Goal: Task Accomplishment & Management: Use online tool/utility

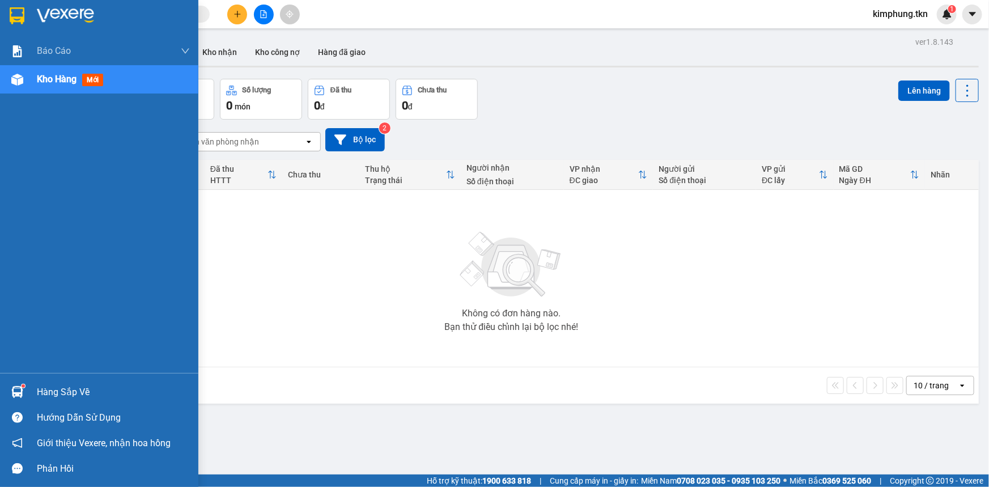
click at [75, 392] on div "Hàng sắp về" at bounding box center [113, 392] width 153 height 17
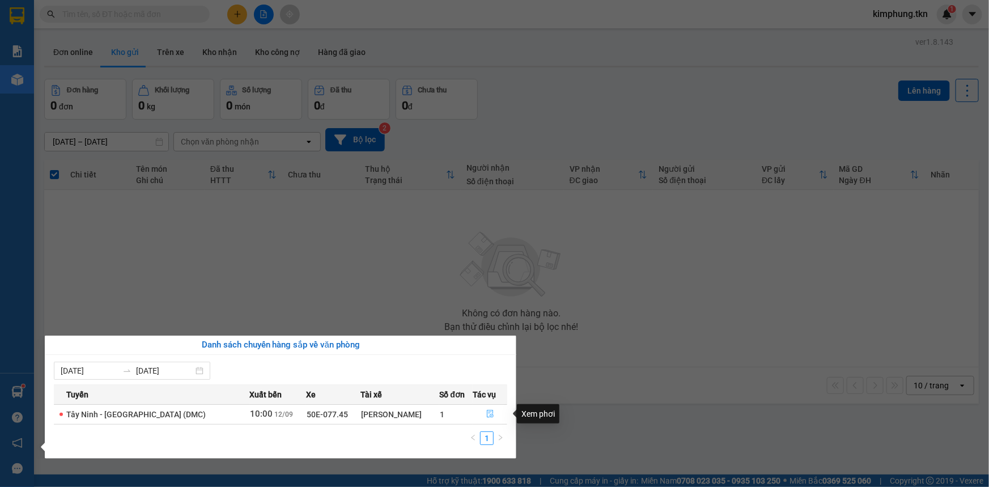
click at [487, 414] on icon "file-done" at bounding box center [490, 414] width 7 height 8
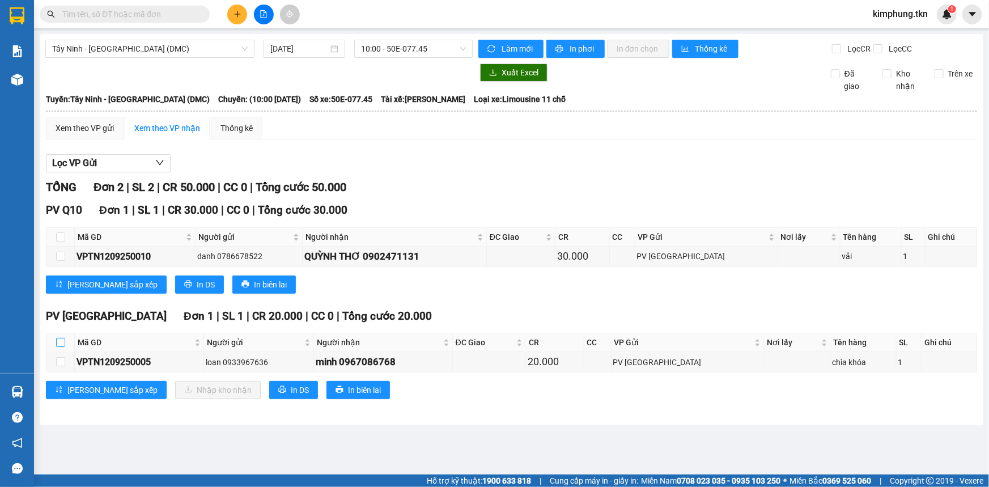
click at [62, 346] on input "checkbox" at bounding box center [60, 342] width 9 height 9
checkbox input "true"
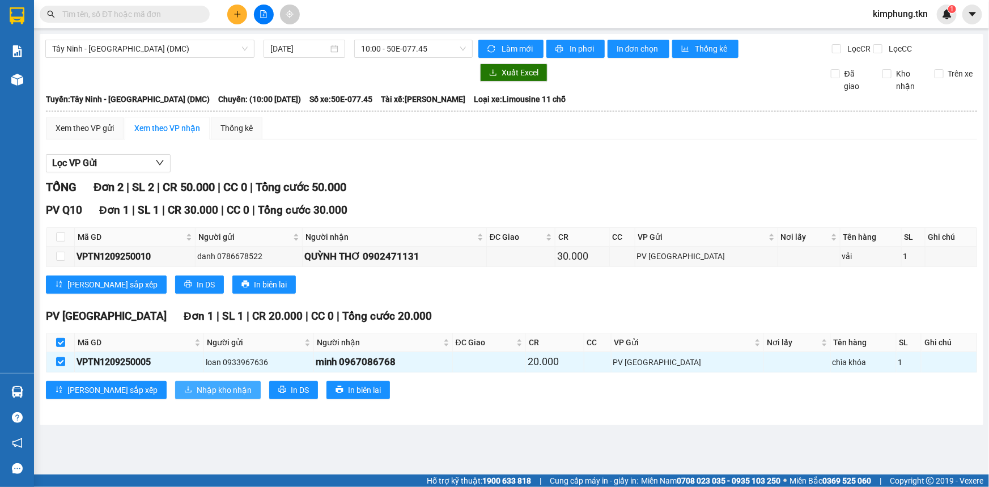
click at [193, 395] on button "Nhập kho nhận" at bounding box center [218, 390] width 86 height 18
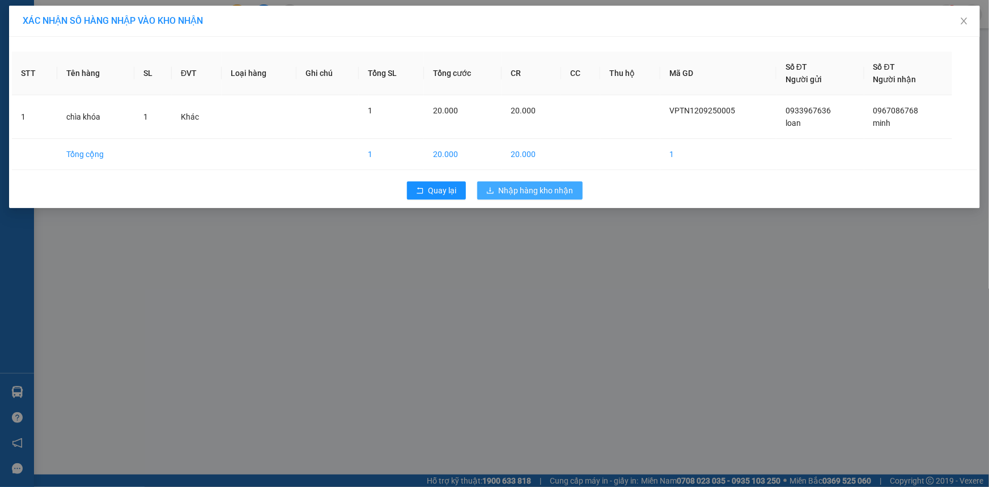
click at [552, 193] on span "Nhập hàng kho nhận" at bounding box center [536, 190] width 75 height 12
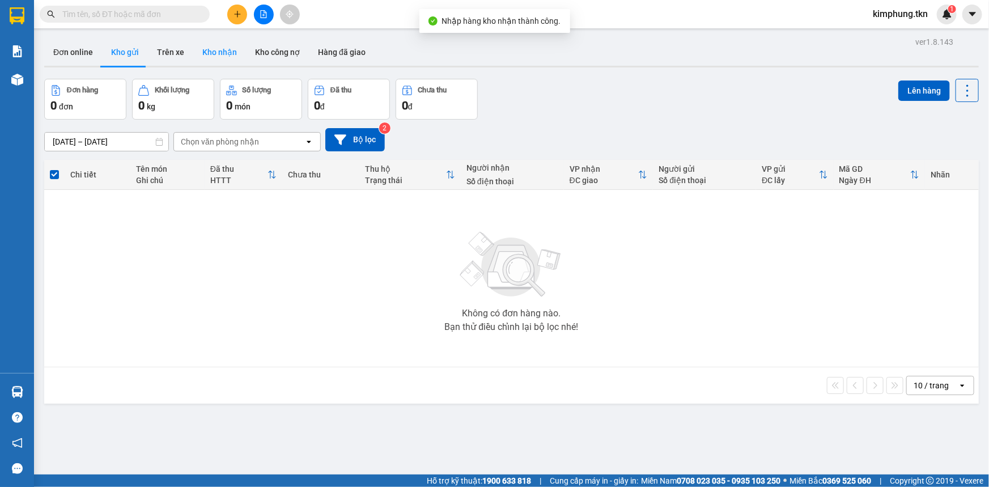
click at [222, 48] on button "Kho nhận" at bounding box center [219, 52] width 53 height 27
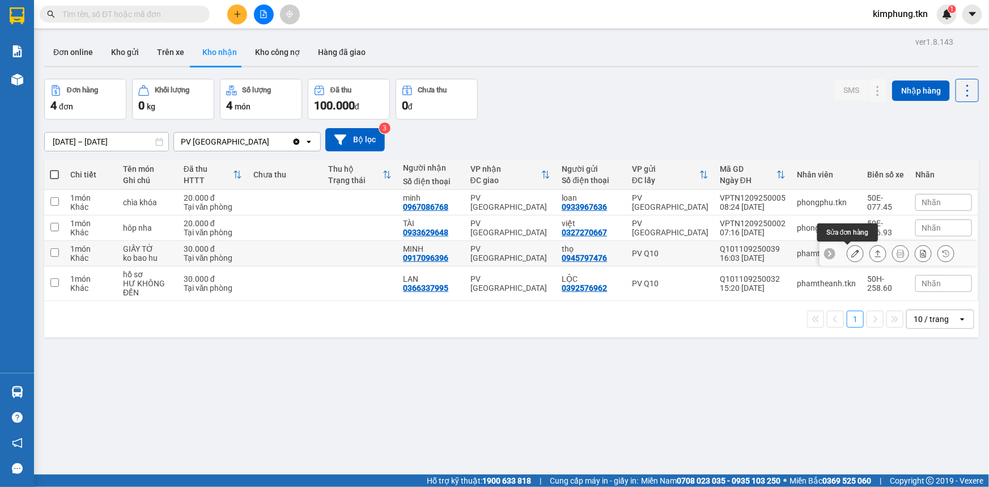
click at [851, 253] on icon at bounding box center [855, 253] width 8 height 8
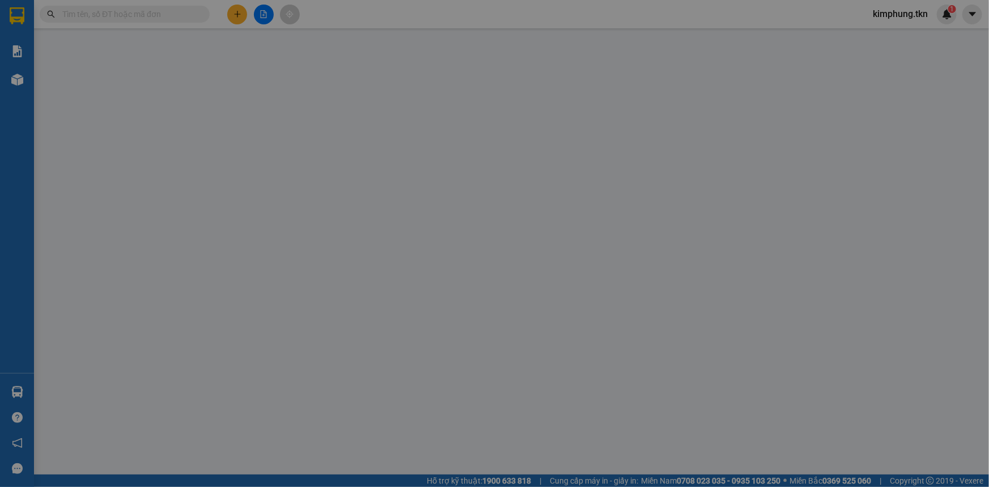
type input "0945797476"
type input "thọ"
type input "0917096396"
type input "MINH"
type input "30.000"
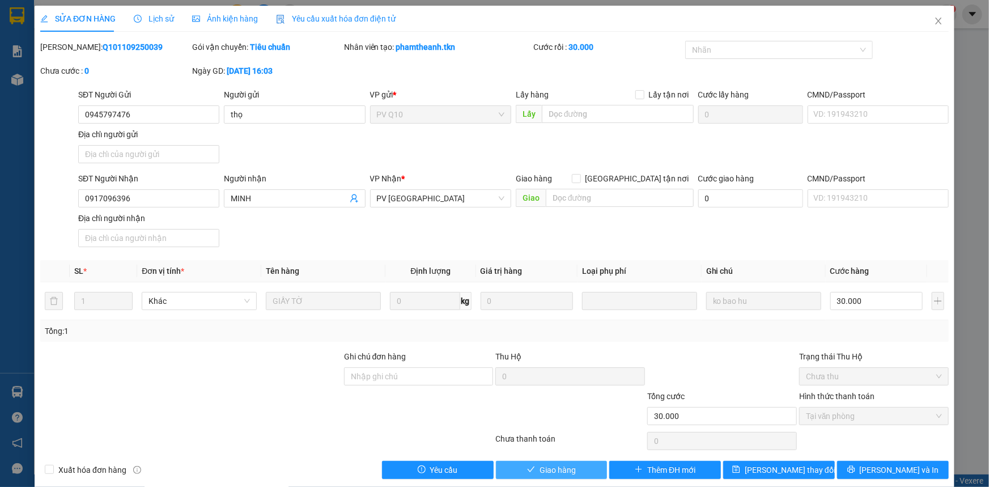
click at [563, 476] on button "Giao hàng" at bounding box center [552, 470] width 112 height 18
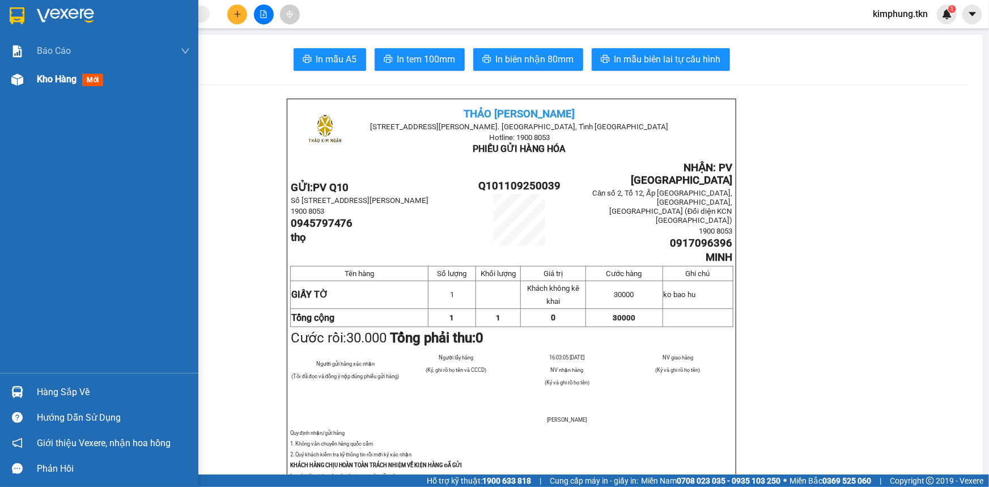
click at [64, 76] on span "Kho hàng" at bounding box center [57, 79] width 40 height 11
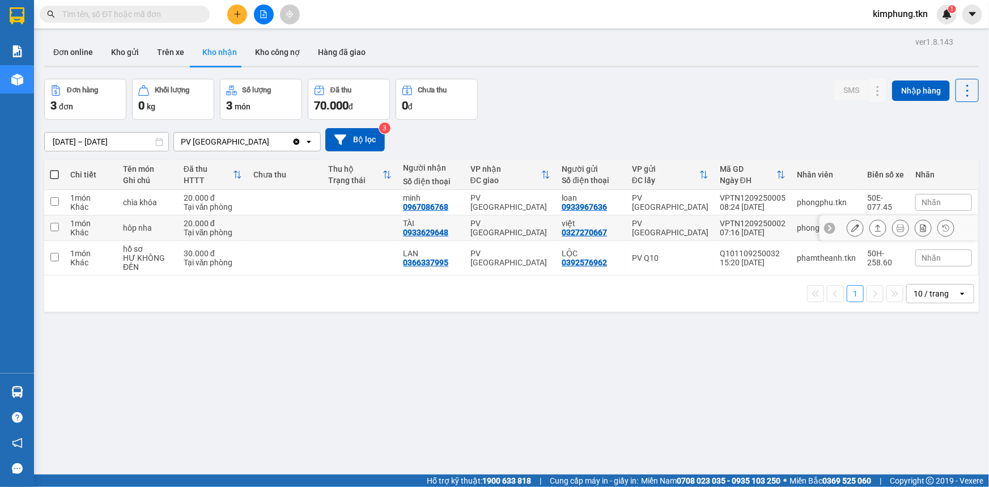
click at [851, 231] on icon at bounding box center [855, 228] width 8 height 8
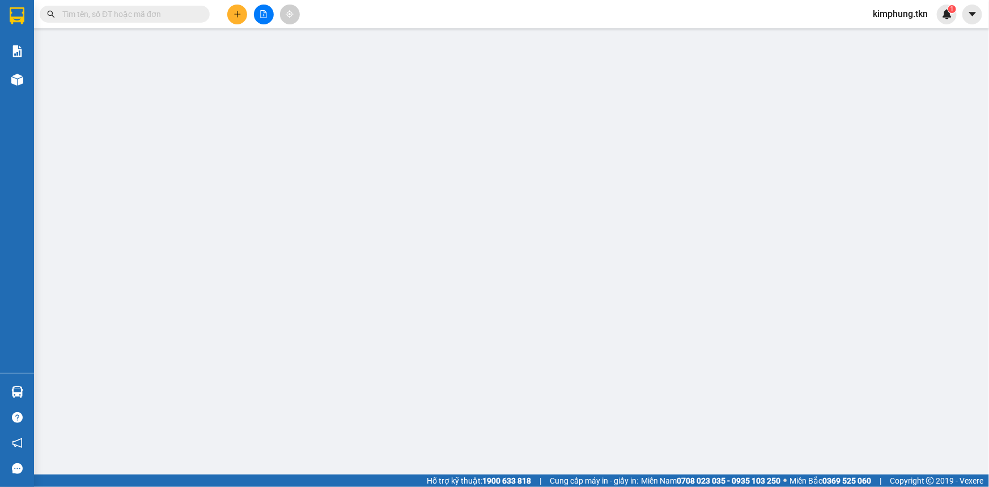
type input "0327270667"
type input "việt"
type input "0933629648"
type input "TÀI"
type input "20.000"
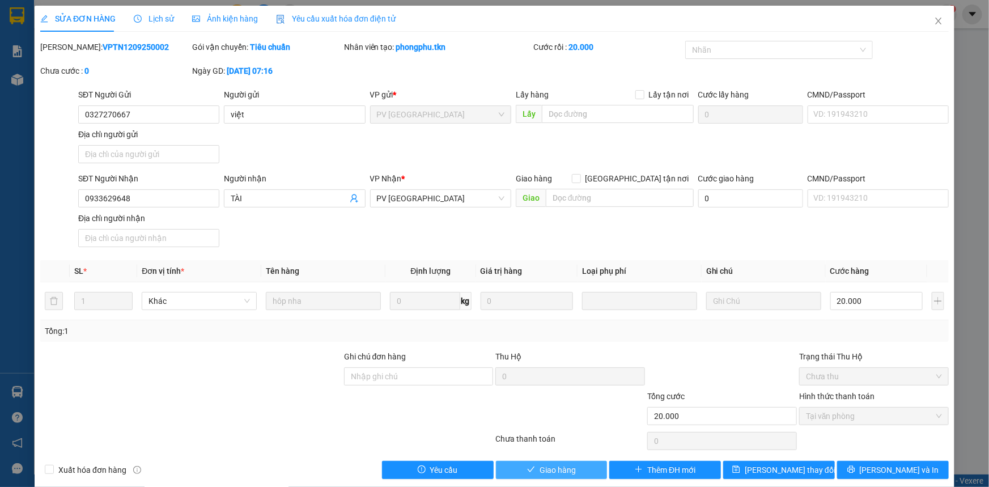
click at [557, 468] on span "Giao hàng" at bounding box center [557, 469] width 36 height 12
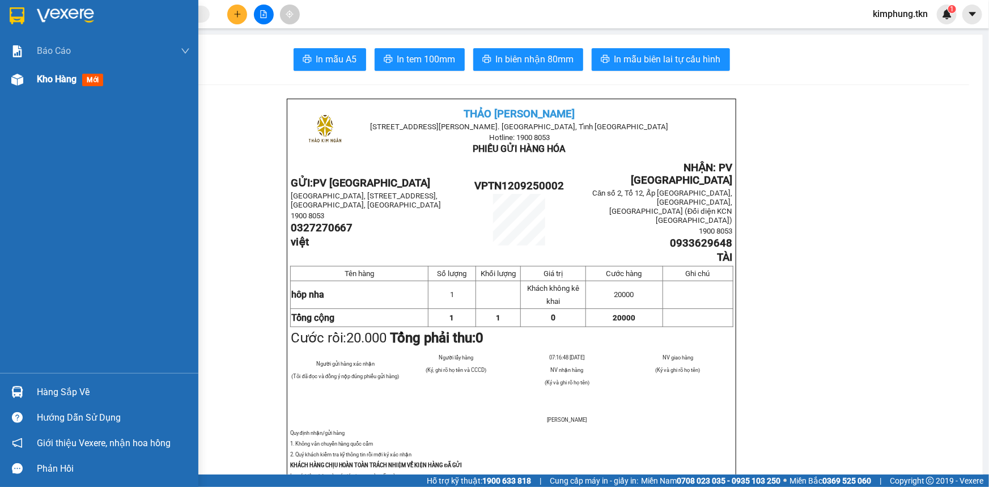
click at [70, 84] on span "Kho hàng" at bounding box center [57, 79] width 40 height 11
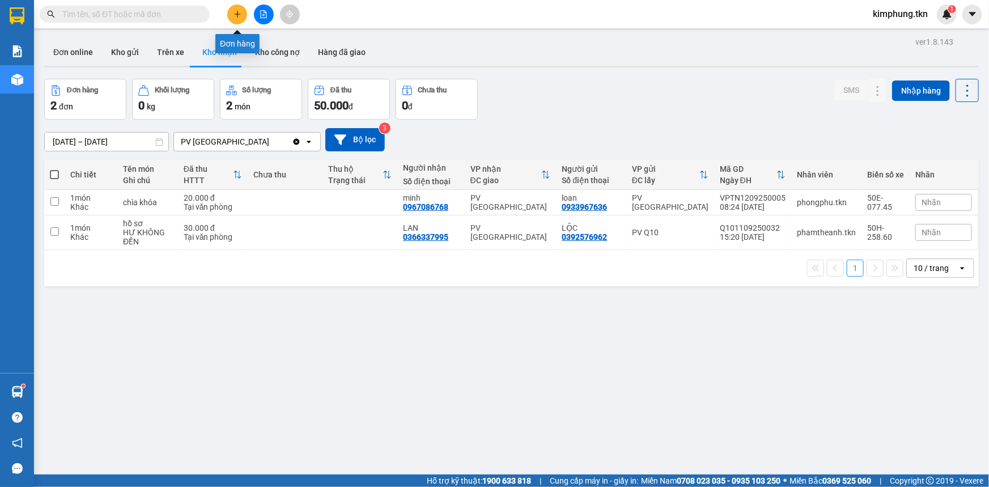
click at [233, 16] on icon "plus" at bounding box center [237, 14] width 8 height 8
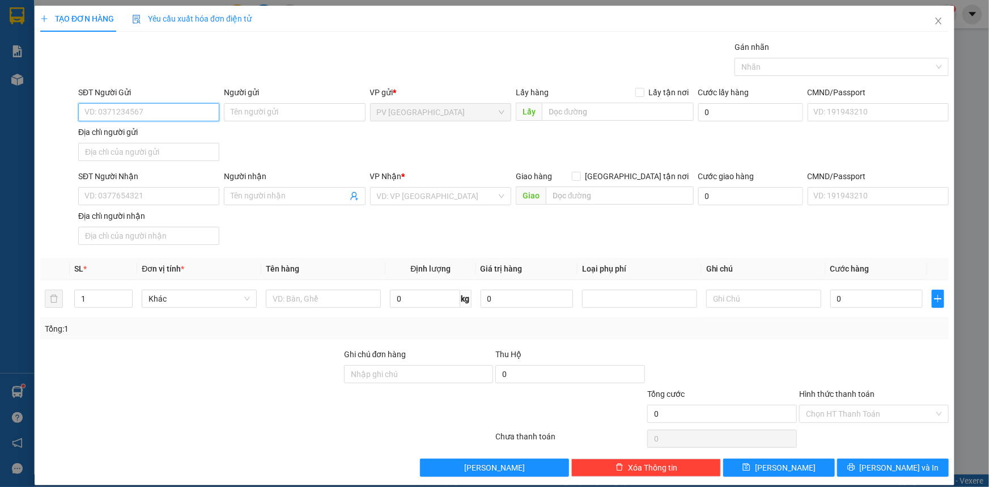
click at [142, 110] on input "SĐT Người Gửi" at bounding box center [148, 112] width 141 height 18
type input "0339113399"
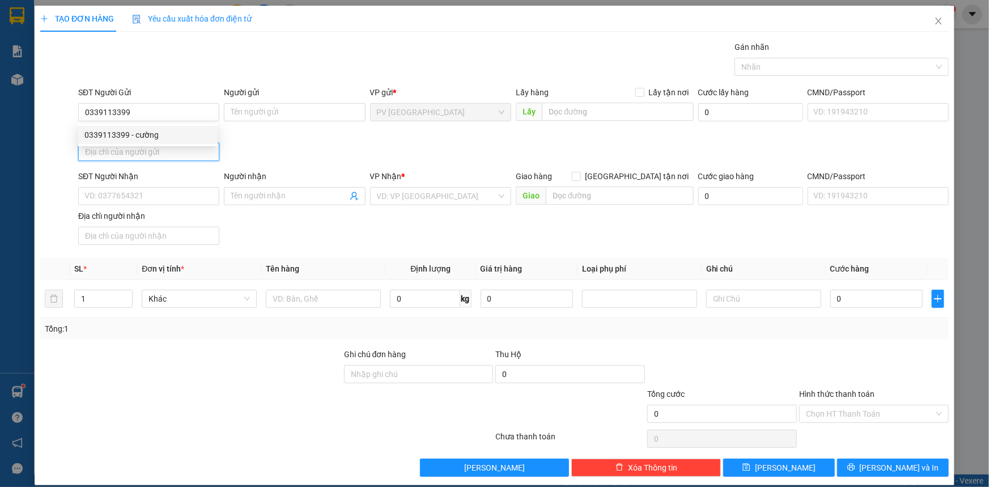
click at [175, 148] on input "Địa chỉ người gửi" at bounding box center [148, 152] width 141 height 18
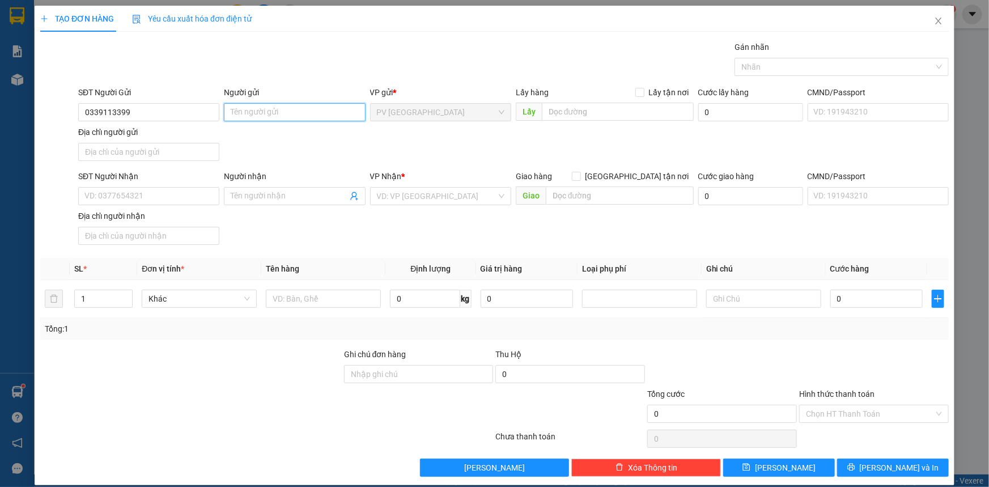
click at [262, 106] on input "Người gửi" at bounding box center [294, 112] width 141 height 18
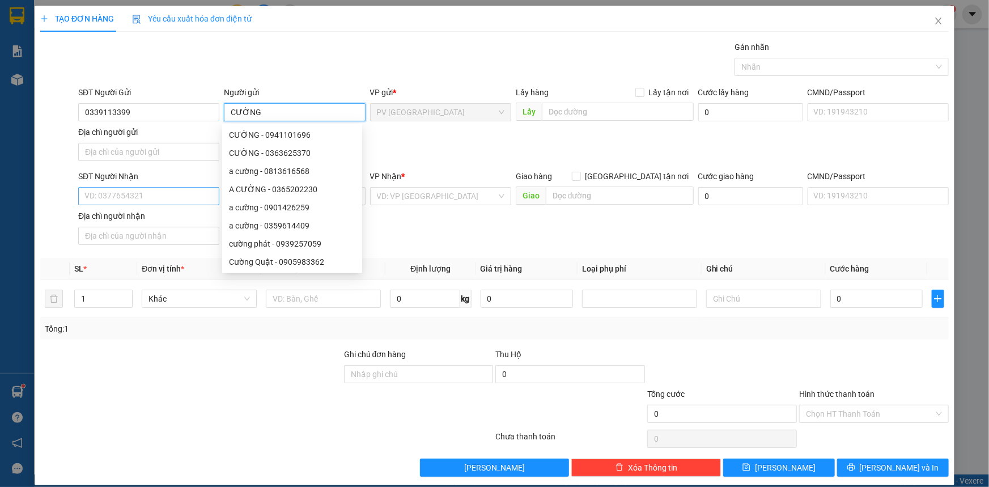
type input "CƯỜNG"
click at [125, 200] on input "SĐT Người Nhận" at bounding box center [148, 196] width 141 height 18
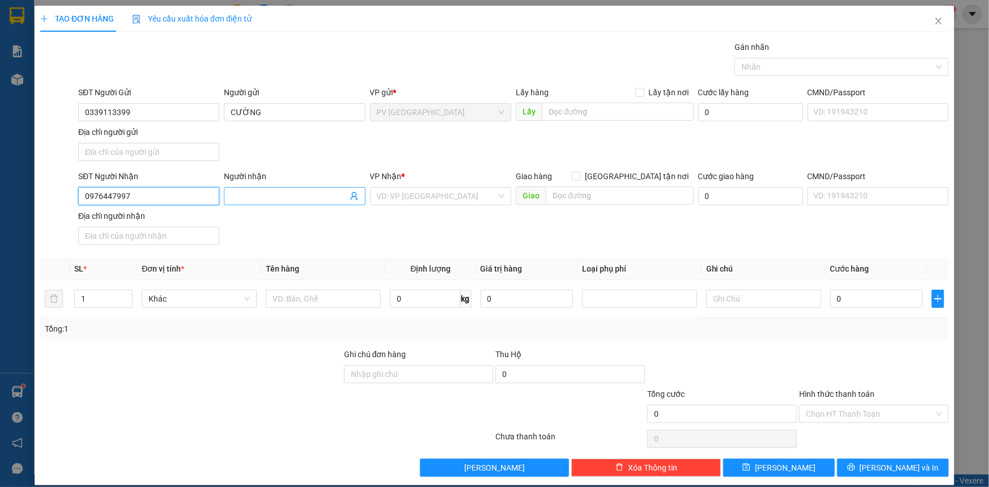
type input "0976447997"
click at [300, 195] on input "Người nhận" at bounding box center [289, 196] width 116 height 12
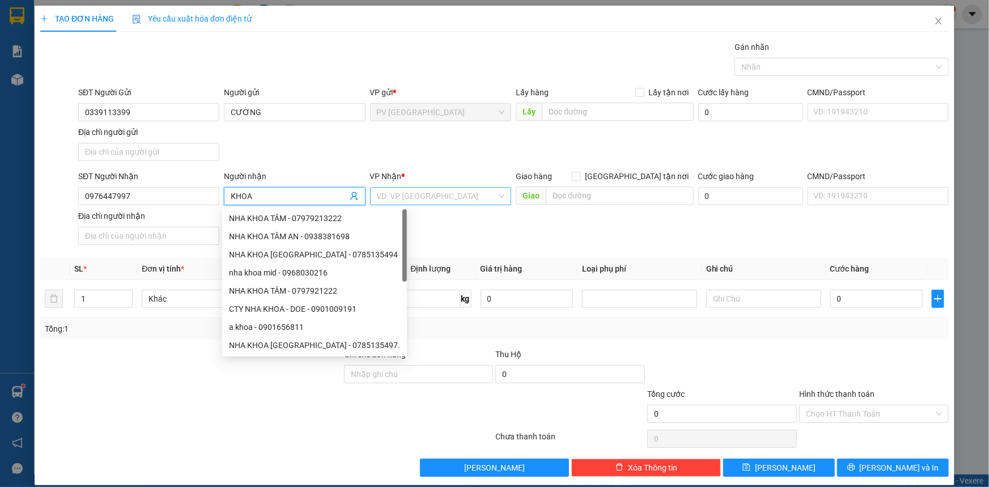
type input "KHOA"
click at [432, 191] on input "search" at bounding box center [437, 196] width 120 height 17
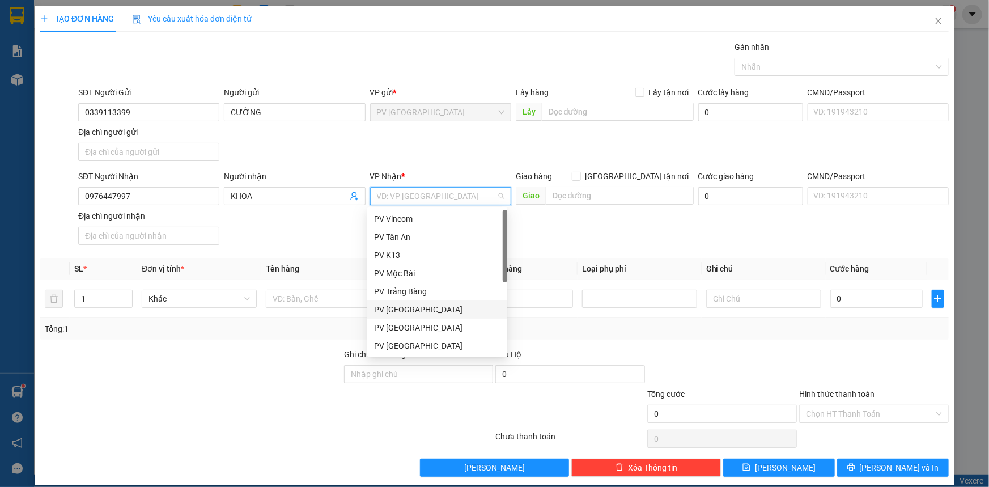
scroll to position [51, 0]
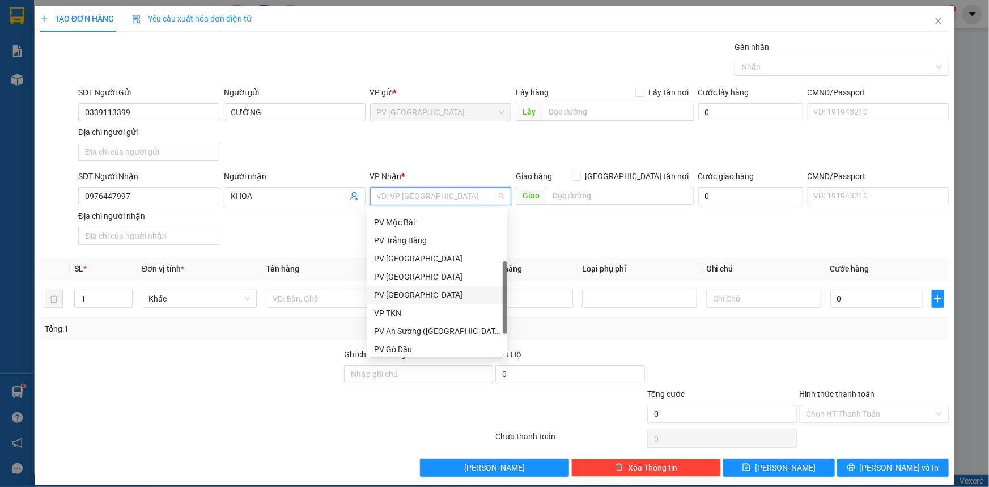
click at [399, 292] on div "PV [GEOGRAPHIC_DATA]" at bounding box center [437, 294] width 126 height 12
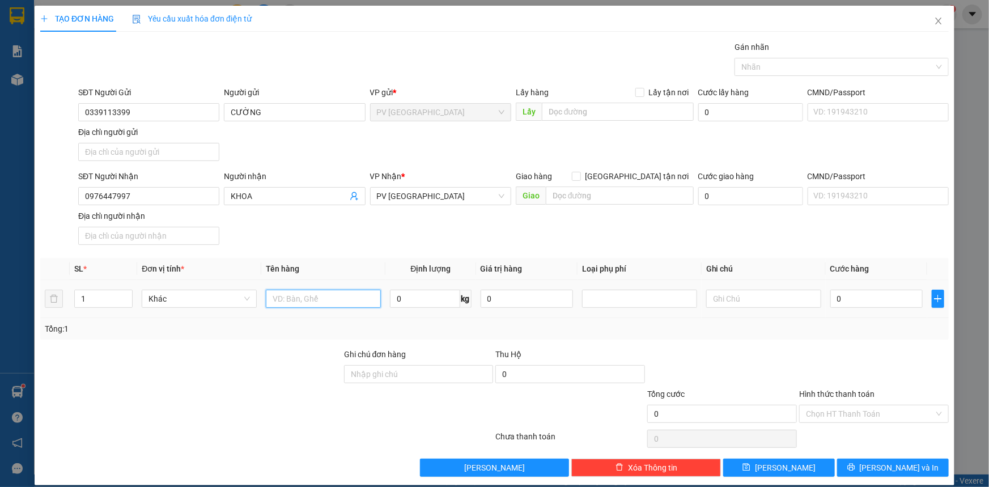
click at [313, 299] on input "text" at bounding box center [323, 298] width 115 height 18
type input "MÁY BƠM"
click at [876, 304] on input "0" at bounding box center [876, 298] width 92 height 18
type input "3"
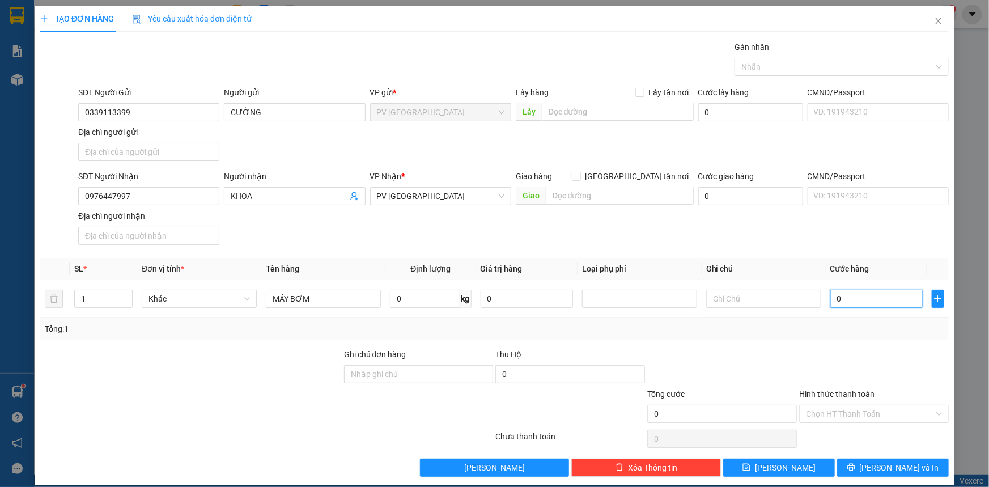
type input "3"
type input "36"
type input "360"
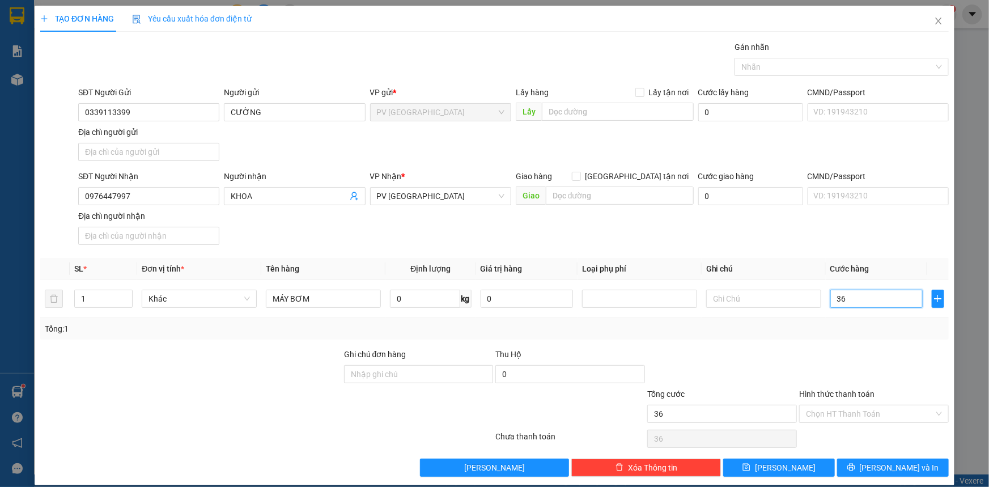
type input "360"
type input "3.600"
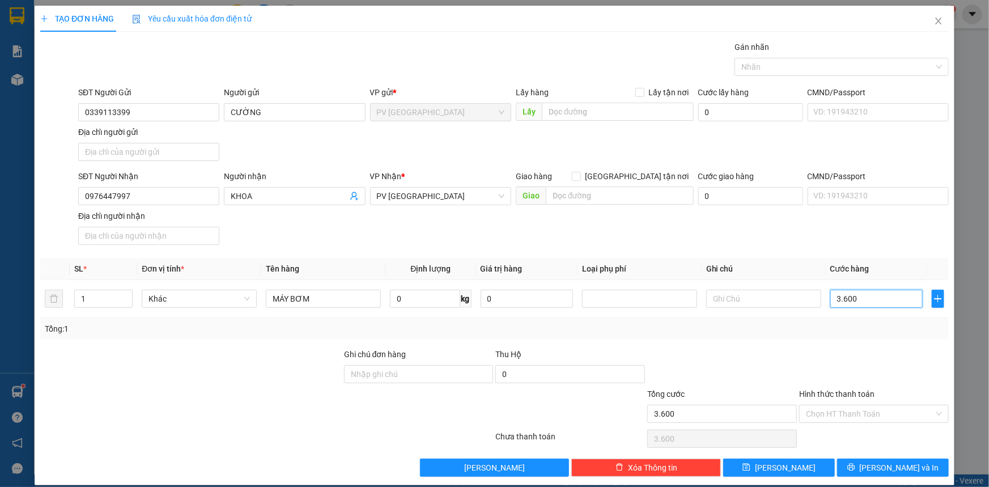
type input "36.000"
type input "3.600"
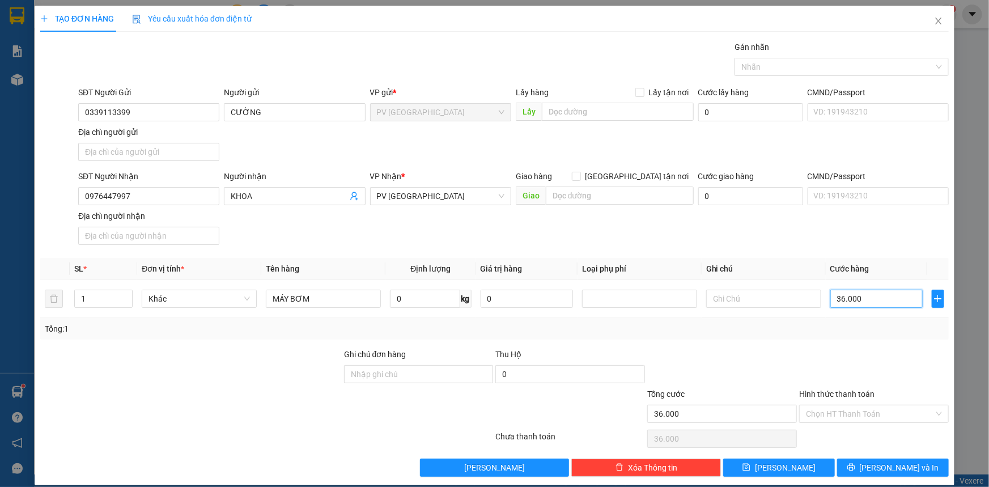
type input "3.600"
type input "360"
type input "36"
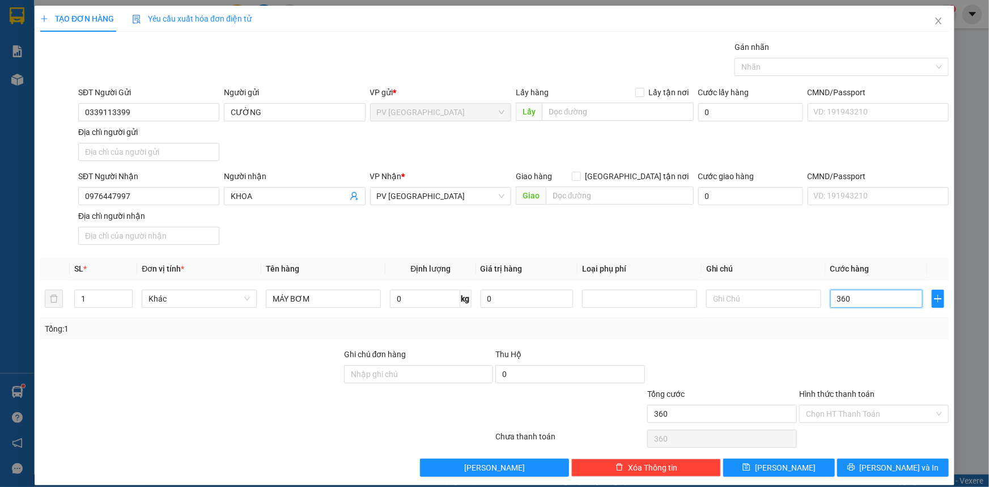
type input "36"
type input "3"
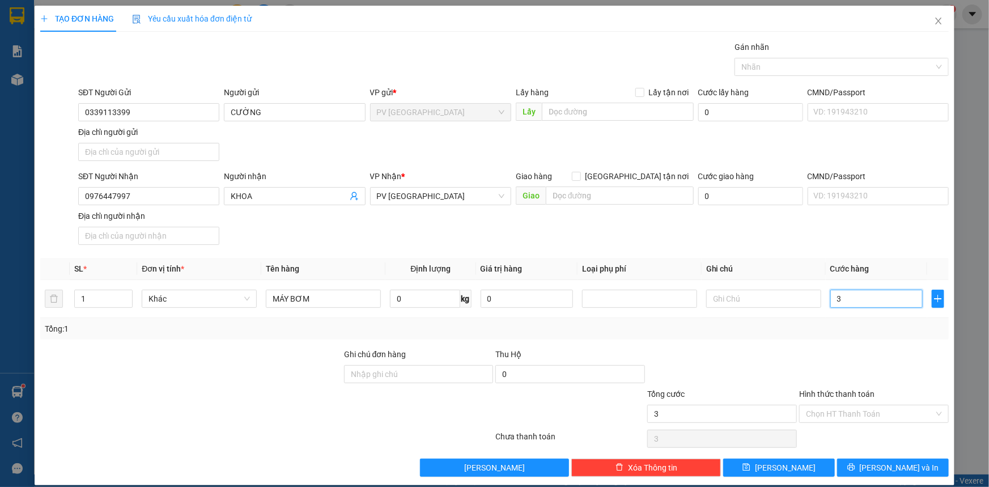
type input "30"
type input "300"
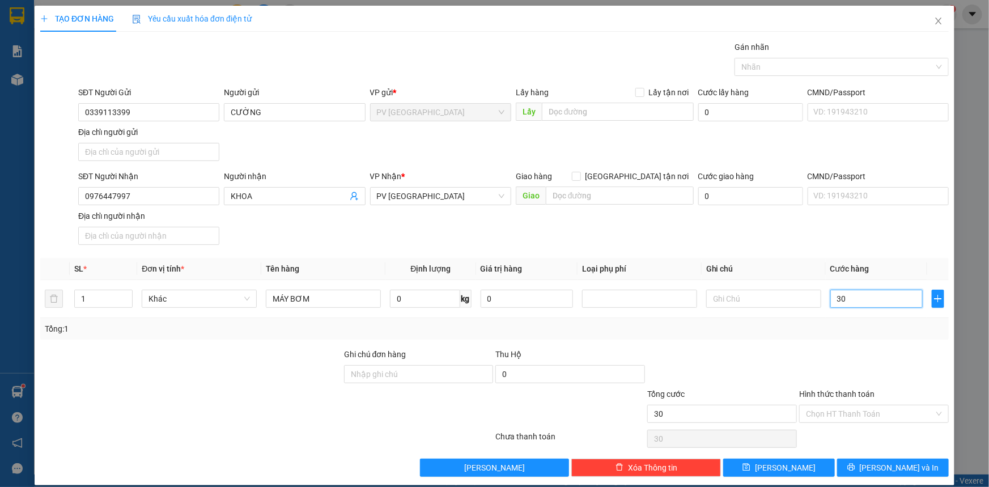
type input "300"
type input "3.000"
type input "30.000"
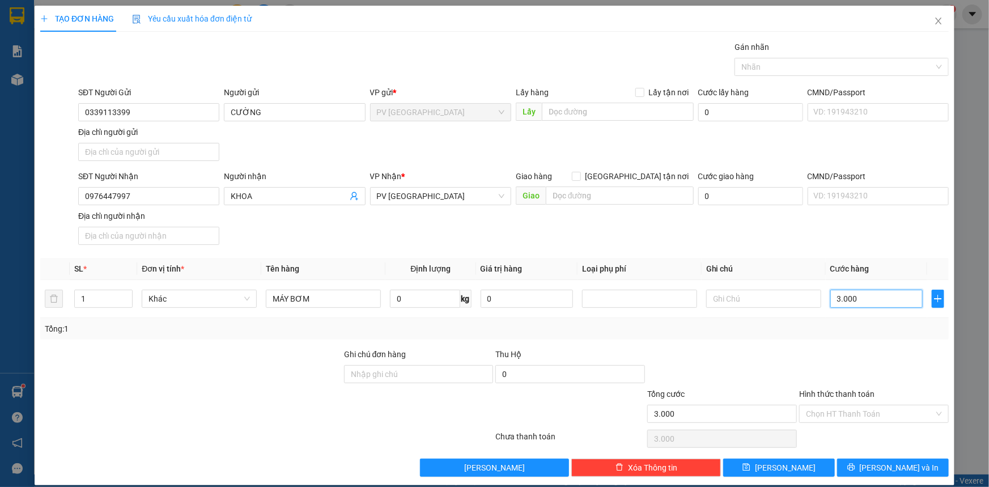
type input "30.000"
click at [899, 414] on input "Hình thức thanh toán" at bounding box center [870, 413] width 128 height 17
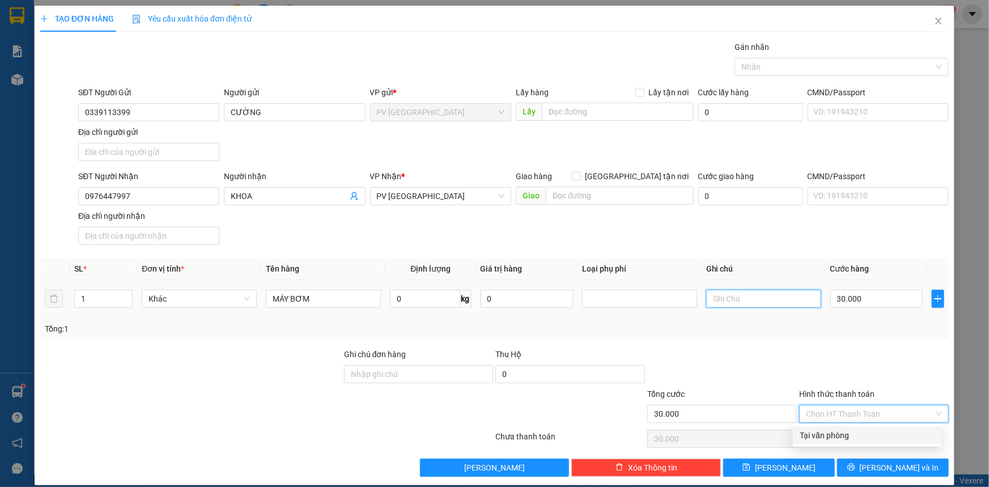
click at [711, 301] on input "text" at bounding box center [763, 298] width 115 height 18
type input "HƯ HỎNG ĐỀN"
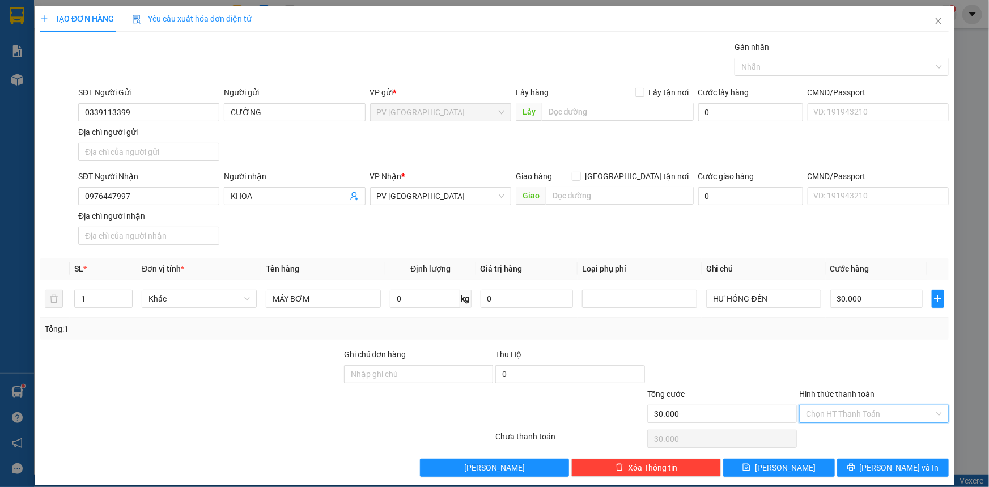
click at [838, 414] on input "Hình thức thanh toán" at bounding box center [870, 413] width 128 height 17
click at [838, 436] on div "Tại văn phòng" at bounding box center [866, 435] width 135 height 12
type input "0"
click at [867, 415] on span "Tại văn phòng" at bounding box center [874, 413] width 136 height 17
click at [845, 433] on div "Tại văn phòng" at bounding box center [866, 435] width 135 height 12
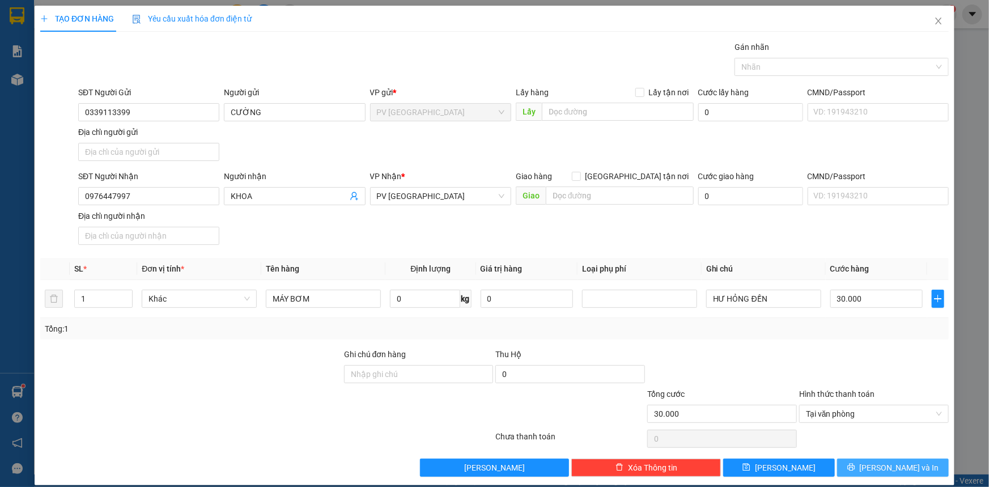
click at [882, 470] on span "[PERSON_NAME] và In" at bounding box center [898, 467] width 79 height 12
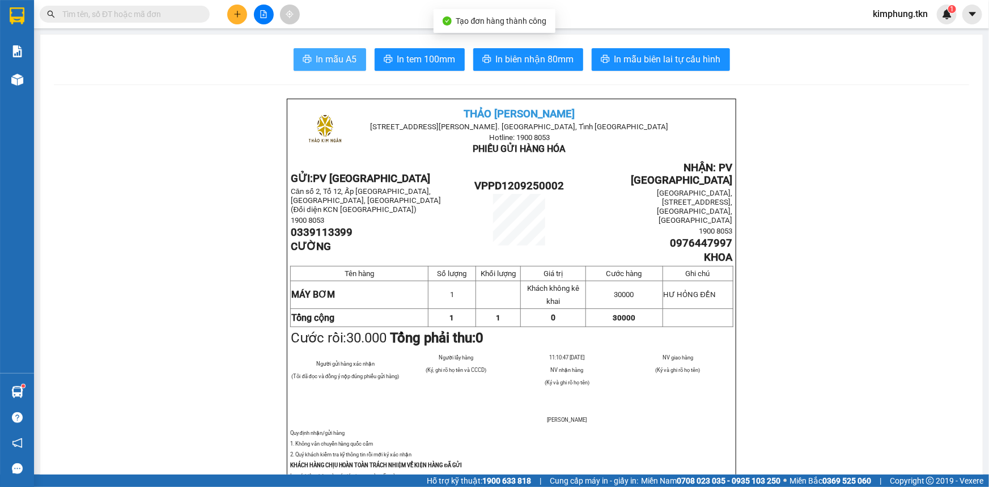
click at [335, 59] on span "In mẫu A5" at bounding box center [336, 59] width 41 height 14
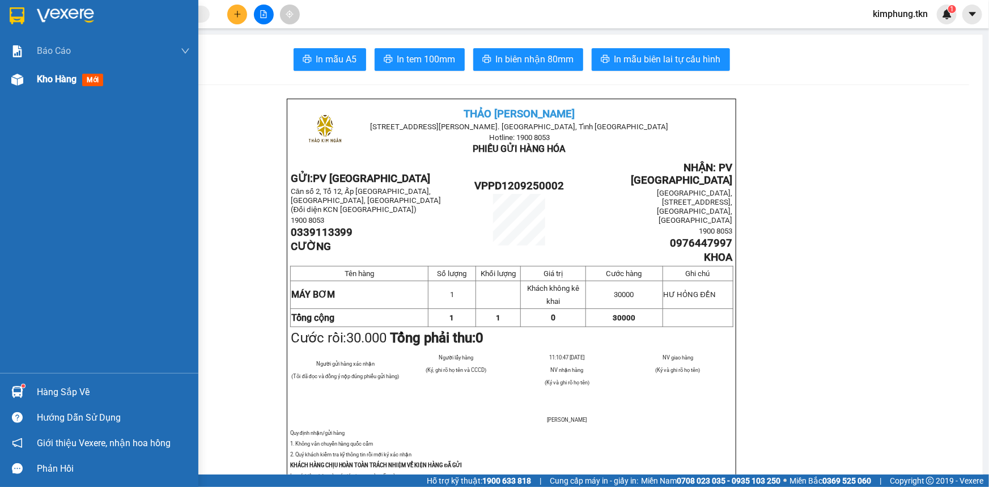
click at [61, 83] on span "Kho hàng" at bounding box center [57, 79] width 40 height 11
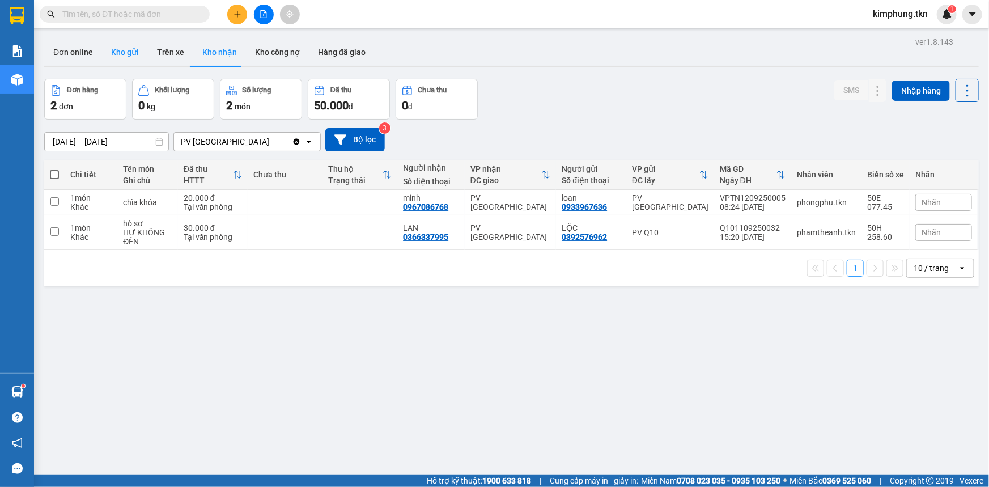
click at [117, 52] on button "Kho gửi" at bounding box center [125, 52] width 46 height 27
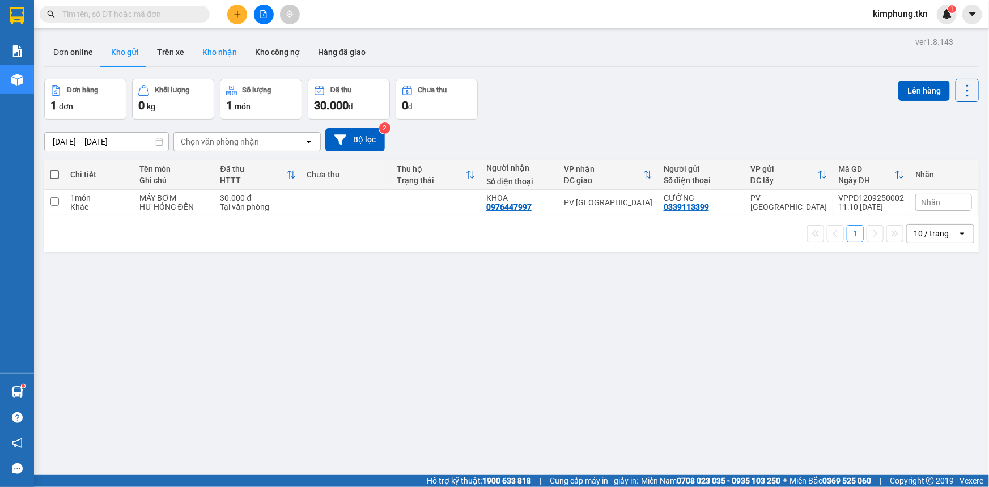
click at [215, 53] on button "Kho nhận" at bounding box center [219, 52] width 53 height 27
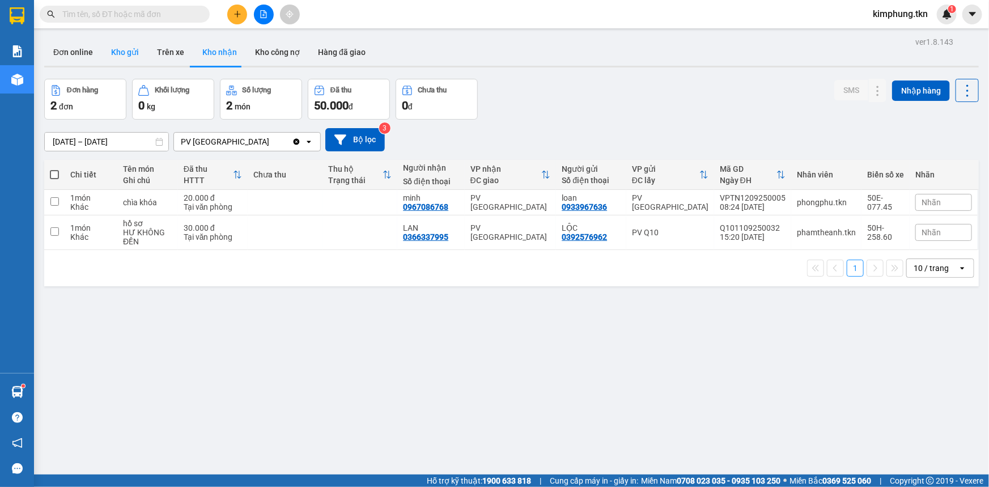
click at [129, 55] on button "Kho gửi" at bounding box center [125, 52] width 46 height 27
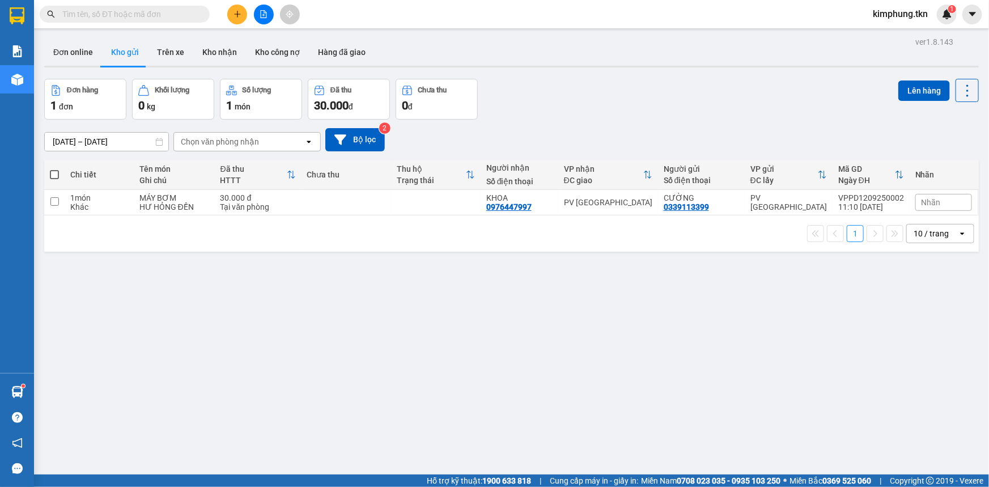
click at [193, 14] on input "text" at bounding box center [129, 14] width 134 height 12
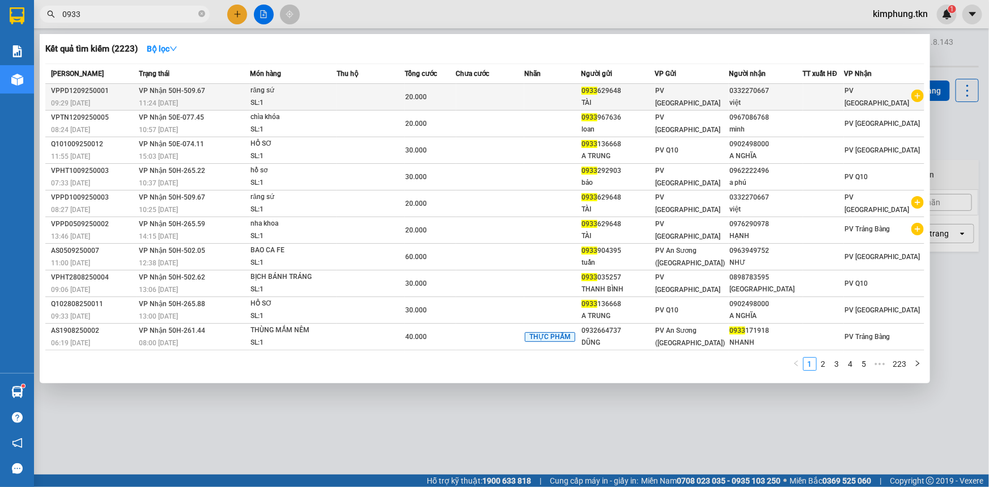
type input "0933"
click at [763, 91] on div "0332270667" at bounding box center [765, 91] width 73 height 12
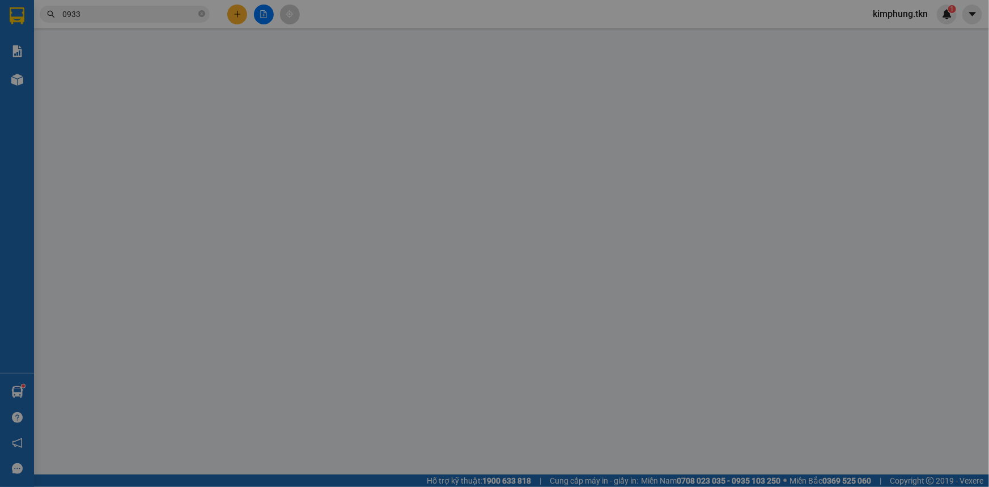
type input "0933629648"
type input "TÀI"
type input "0332270667"
type input "việt"
type input "20.000"
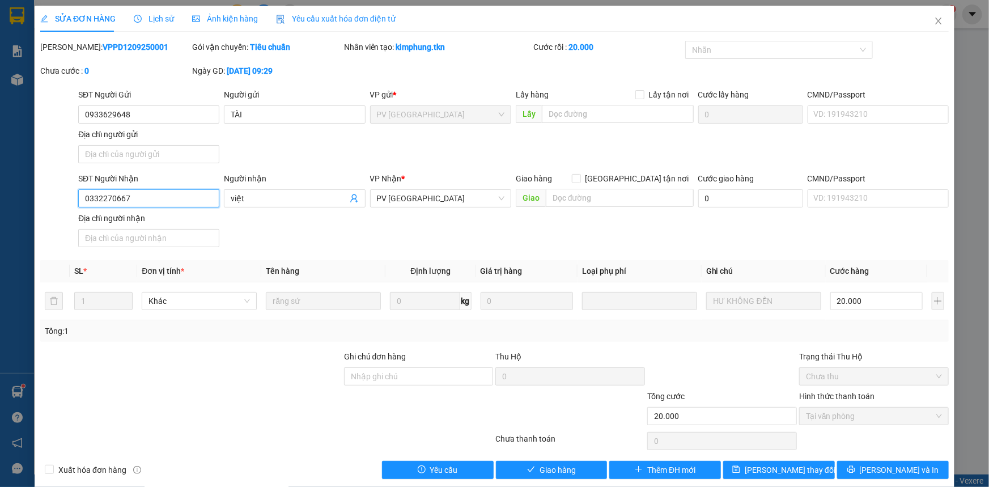
click at [146, 198] on input "0332270667" at bounding box center [148, 198] width 141 height 18
type input "0327270667"
click at [809, 467] on button "[PERSON_NAME] thay đổi" at bounding box center [779, 470] width 112 height 18
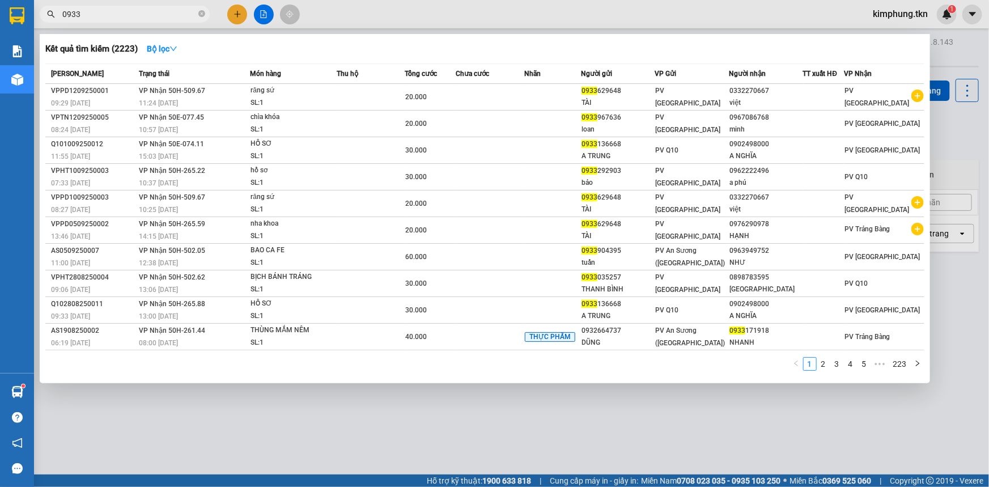
click at [198, 12] on span "0933" at bounding box center [125, 14] width 170 height 17
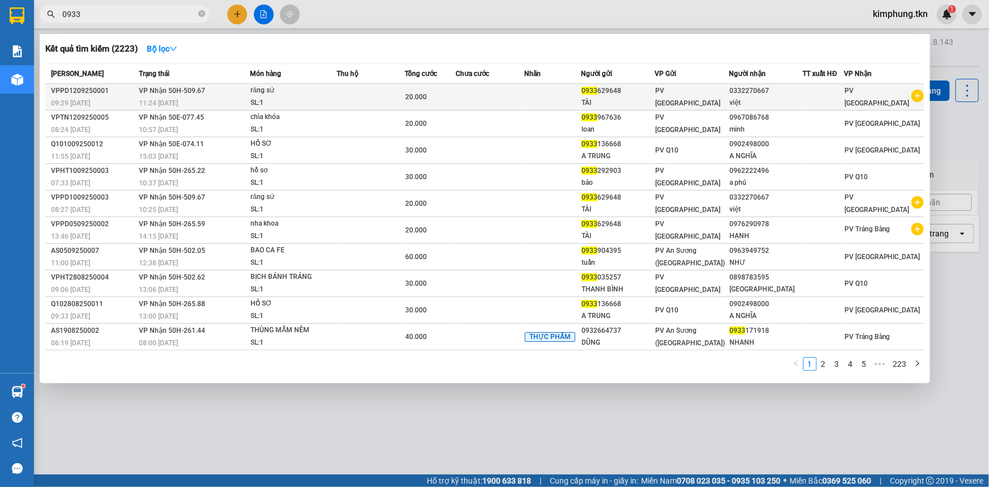
click at [704, 96] on span "PV [GEOGRAPHIC_DATA]" at bounding box center [687, 97] width 65 height 20
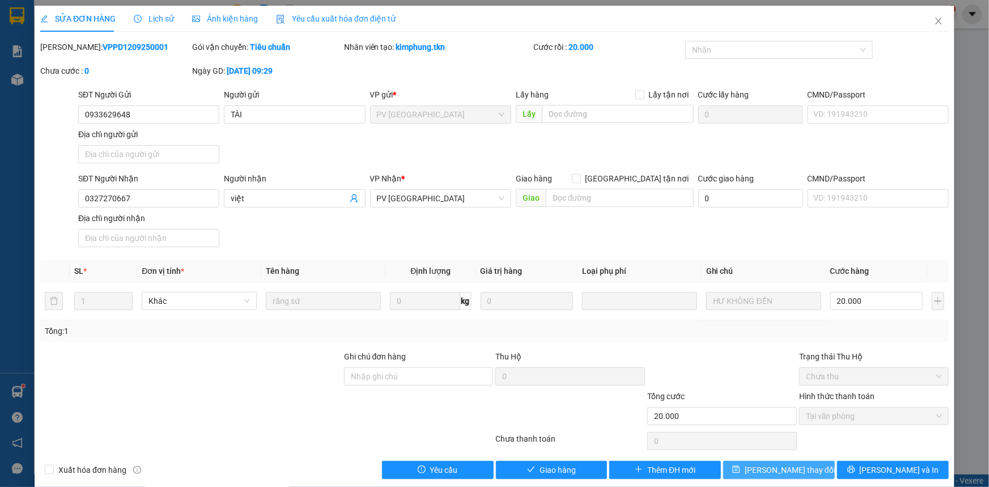
click at [789, 469] on span "[PERSON_NAME] thay đổi" at bounding box center [789, 469] width 91 height 12
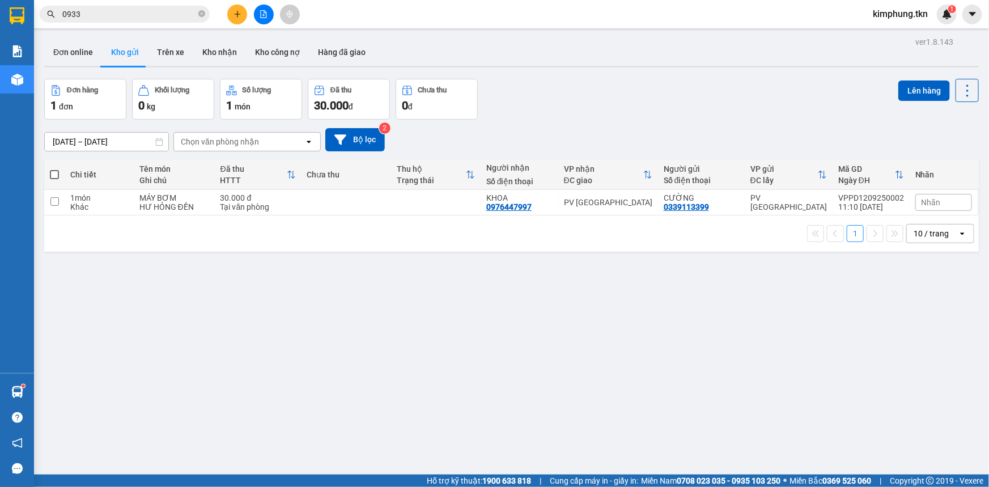
click at [201, 6] on span "0933" at bounding box center [125, 14] width 170 height 17
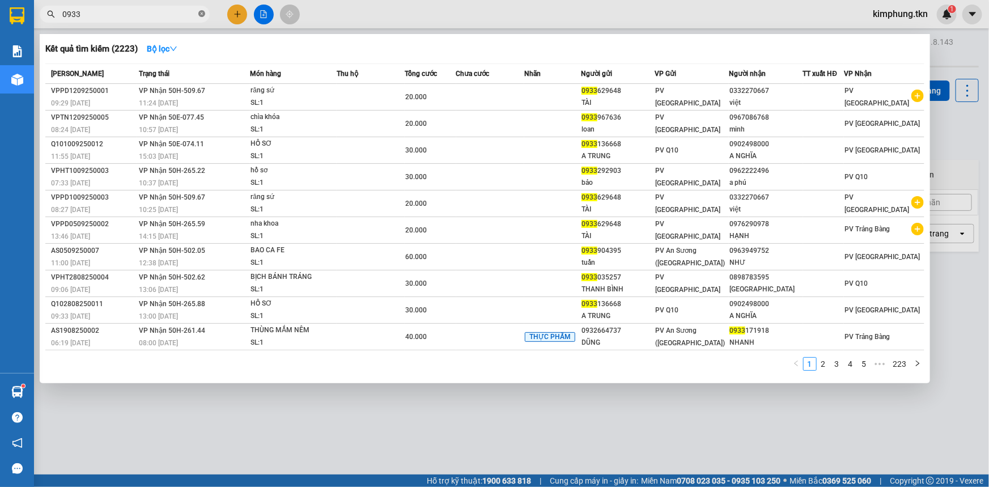
click at [201, 11] on icon "close-circle" at bounding box center [201, 13] width 7 height 7
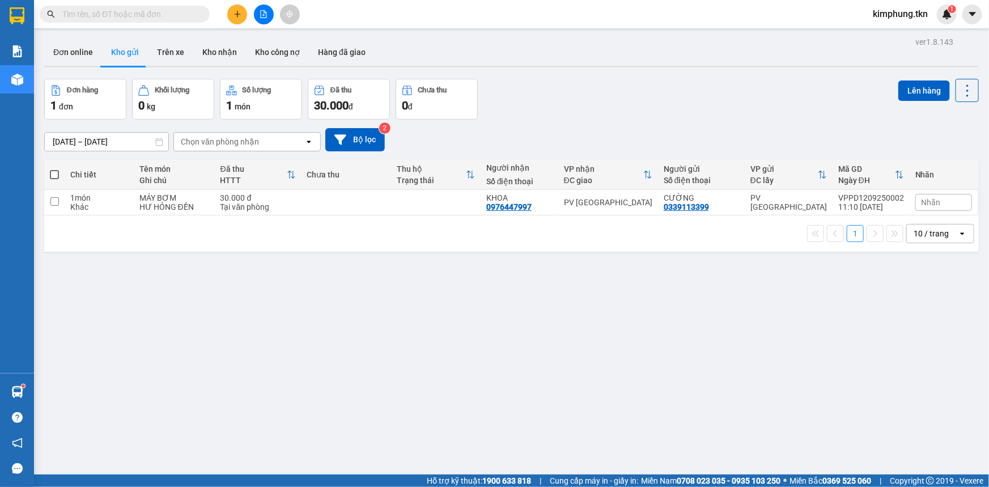
click at [400, 395] on div "ver 1.8.143 Đơn online Kho gửi Trên xe Kho nhận Kho công nợ Hàng đã giao Đơn hà…" at bounding box center [511, 277] width 943 height 487
click at [164, 15] on input "text" at bounding box center [129, 14] width 134 height 12
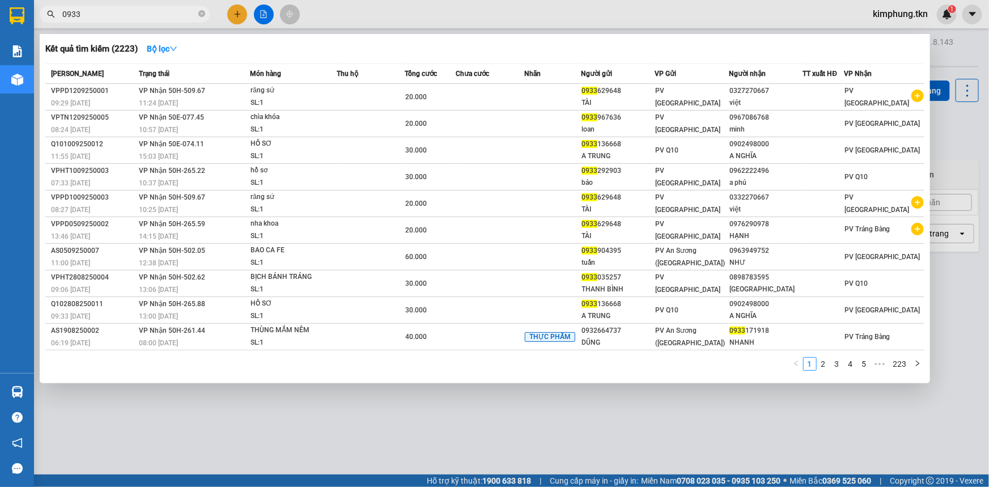
type input "0933"
click at [295, 414] on div at bounding box center [494, 243] width 989 height 487
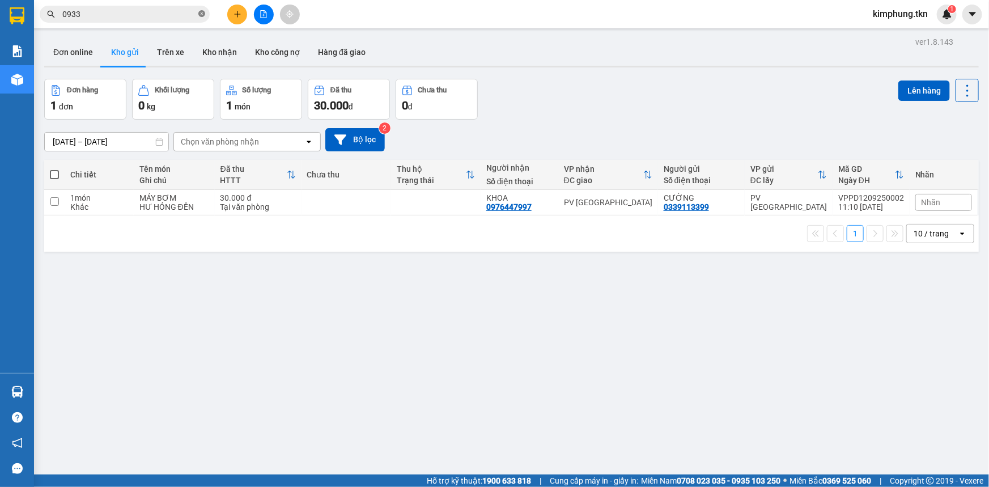
click at [202, 15] on icon "close-circle" at bounding box center [201, 13] width 7 height 7
click at [54, 202] on input "checkbox" at bounding box center [54, 201] width 8 height 8
checkbox input "true"
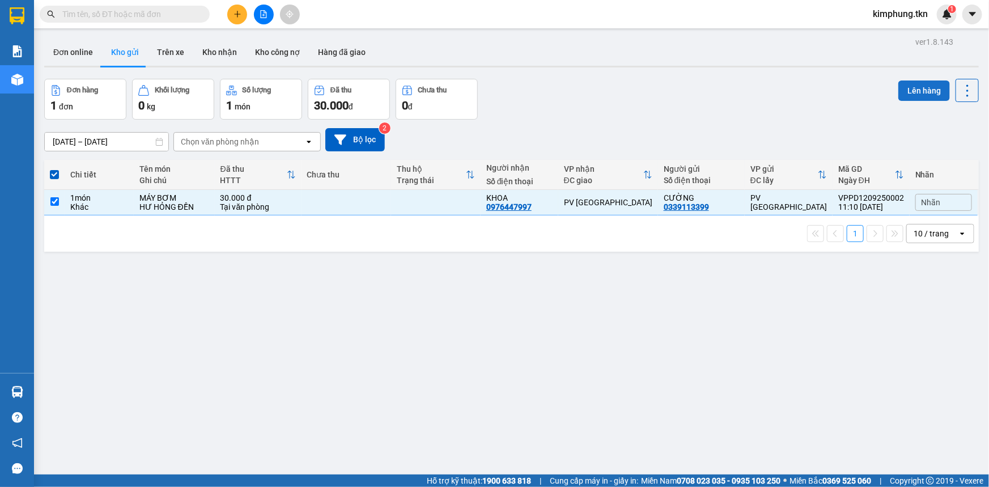
click at [934, 89] on button "Lên hàng" at bounding box center [924, 90] width 52 height 20
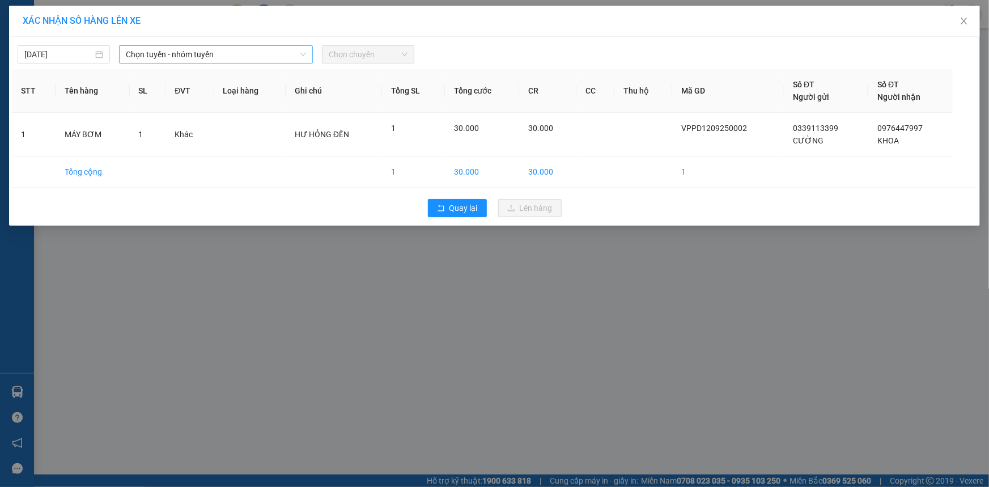
click at [289, 58] on span "Chọn tuyến - nhóm tuyến" at bounding box center [216, 54] width 180 height 17
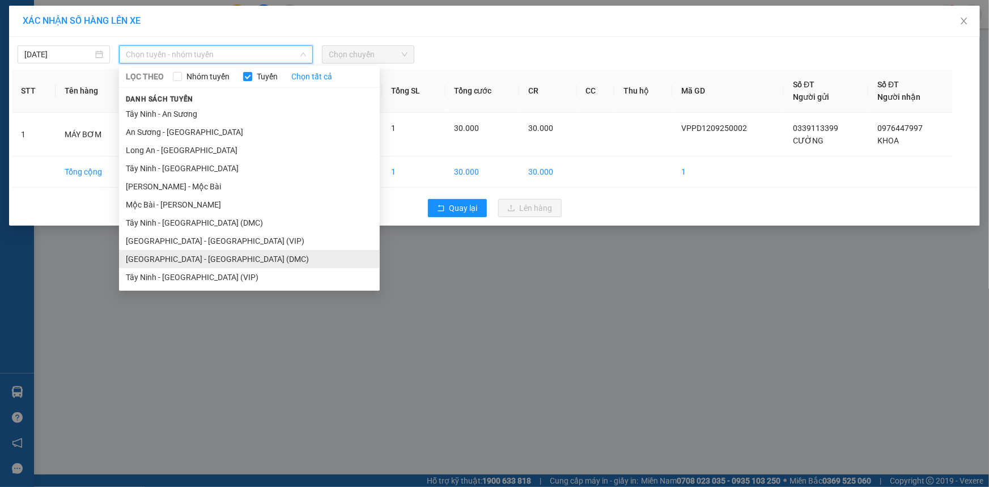
click at [197, 254] on li "Sài Gòn - Tây Ninh (DMC)" at bounding box center [249, 259] width 261 height 18
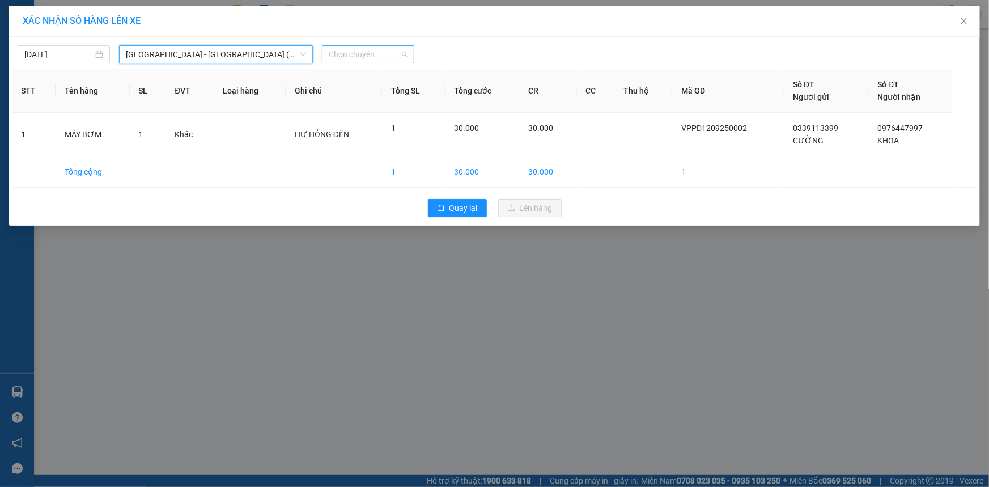
click at [361, 53] on span "Chọn chuyến" at bounding box center [368, 54] width 79 height 17
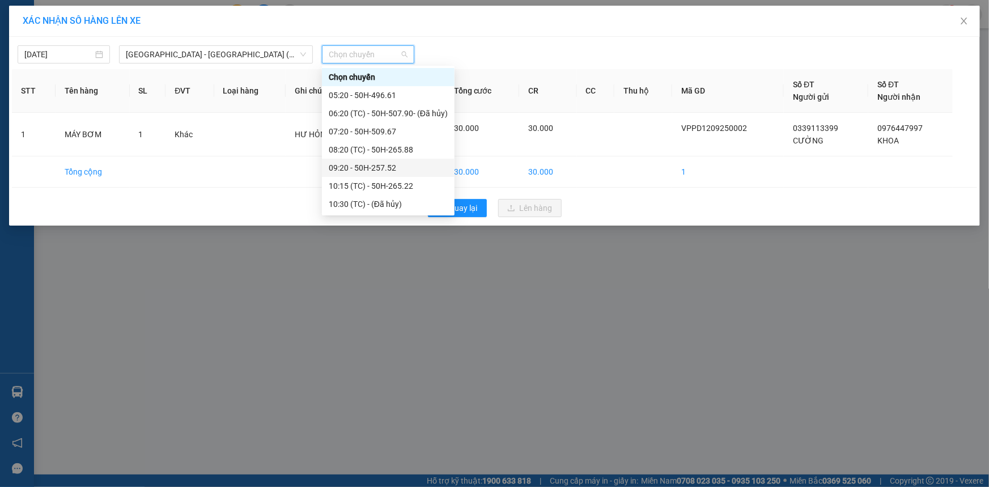
click at [393, 168] on div "09:20 - 50H-257.52" at bounding box center [388, 167] width 119 height 12
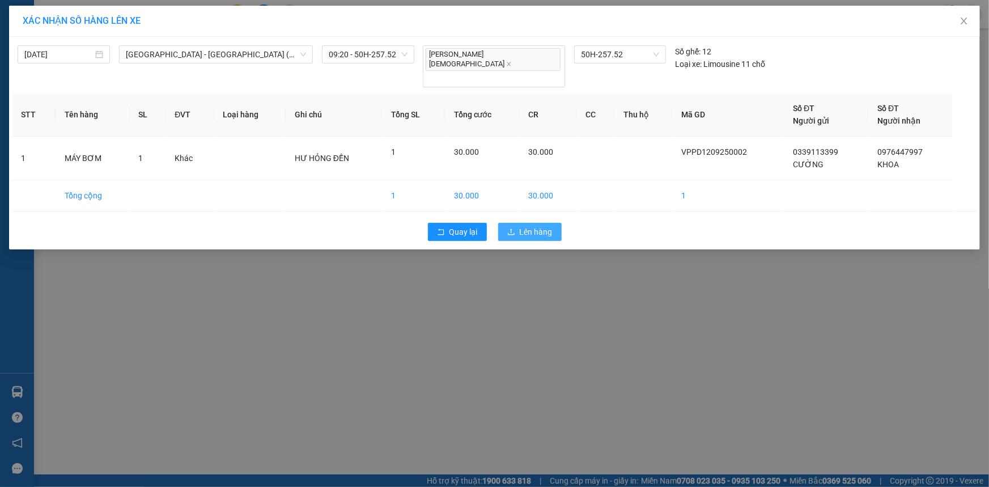
click at [548, 225] on span "Lên hàng" at bounding box center [536, 231] width 33 height 12
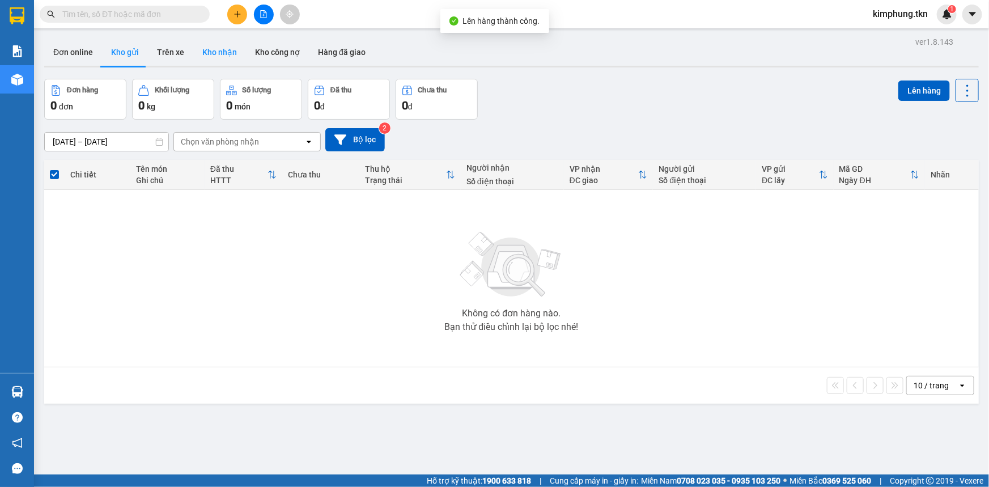
click at [208, 55] on button "Kho nhận" at bounding box center [219, 52] width 53 height 27
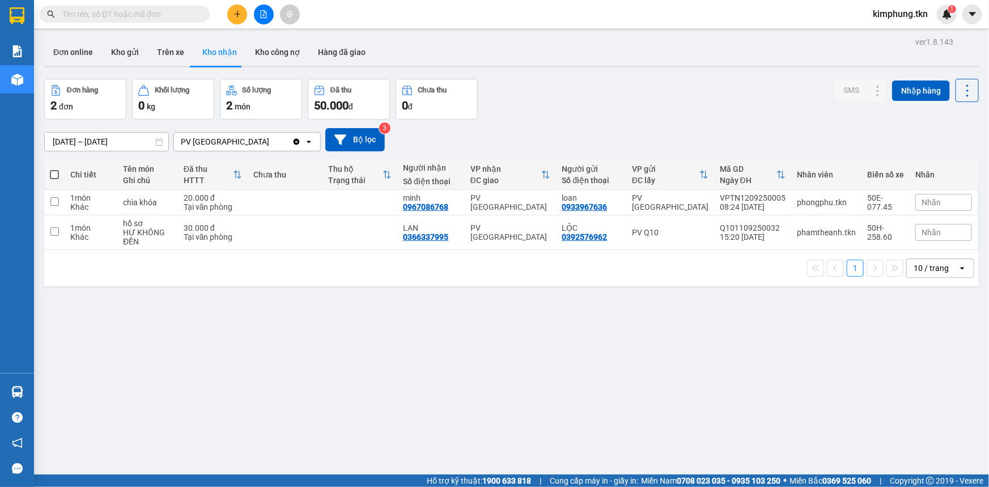
click at [54, 172] on span at bounding box center [54, 174] width 9 height 9
click at [54, 169] on input "checkbox" at bounding box center [54, 169] width 0 height 0
checkbox input "true"
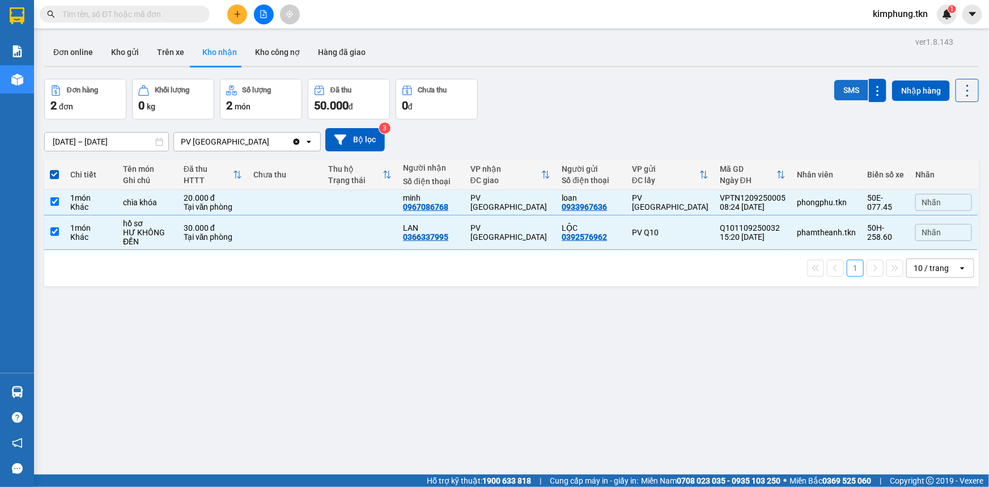
click at [840, 87] on button "SMS" at bounding box center [851, 90] width 34 height 20
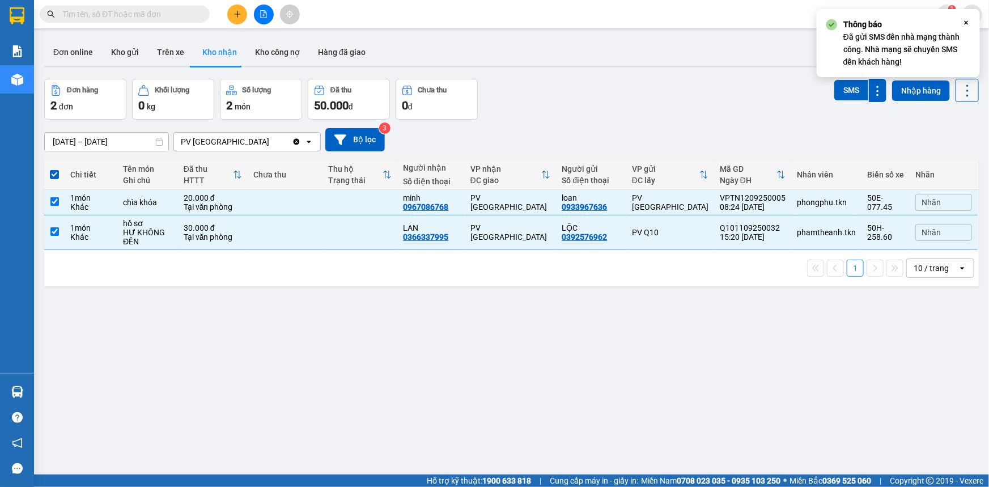
click at [967, 101] on button at bounding box center [966, 90] width 23 height 23
click at [964, 25] on icon "Close" at bounding box center [965, 22] width 9 height 9
